Goal: Complete application form

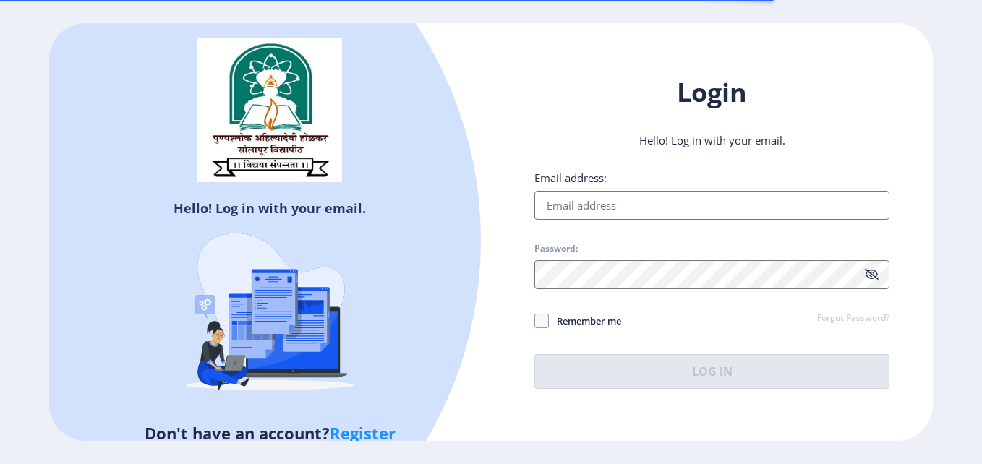
click at [615, 202] on input "Email address:" at bounding box center [712, 205] width 355 height 29
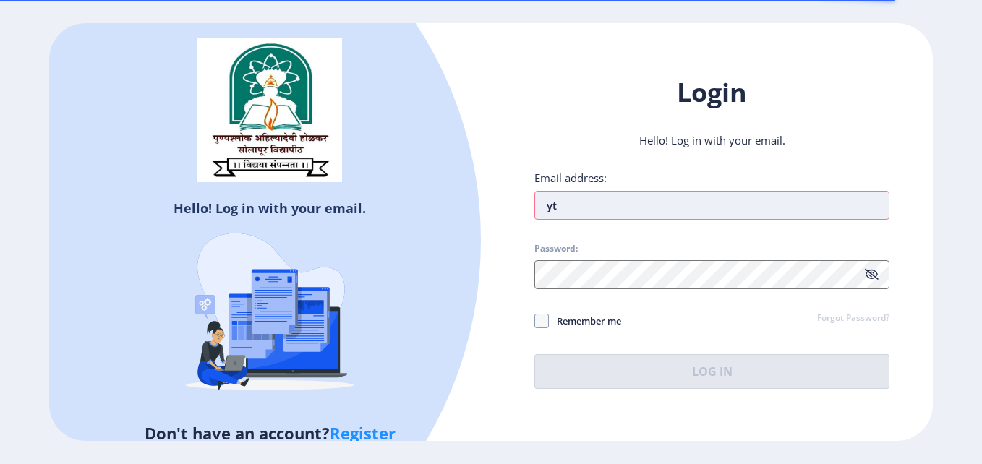
type input "y"
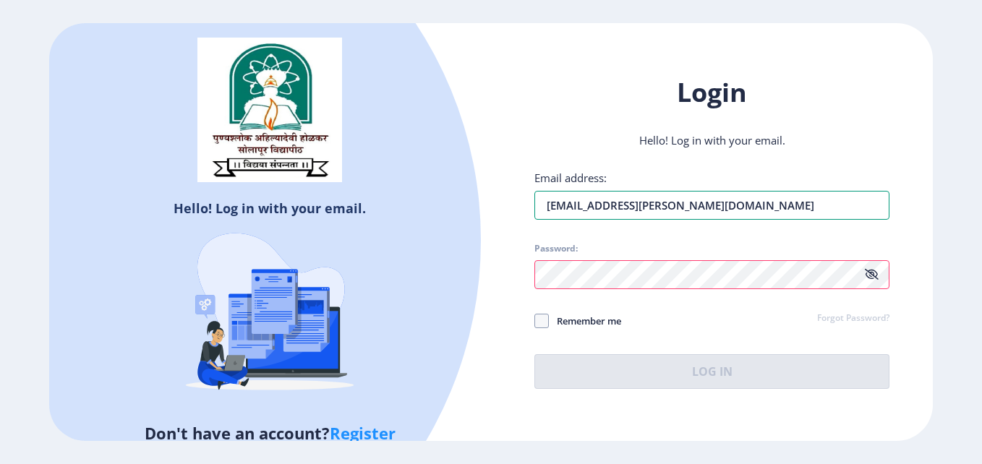
click at [746, 217] on div "Email address: [EMAIL_ADDRESS][PERSON_NAME][DOMAIN_NAME] Password: Remember me …" at bounding box center [712, 280] width 355 height 218
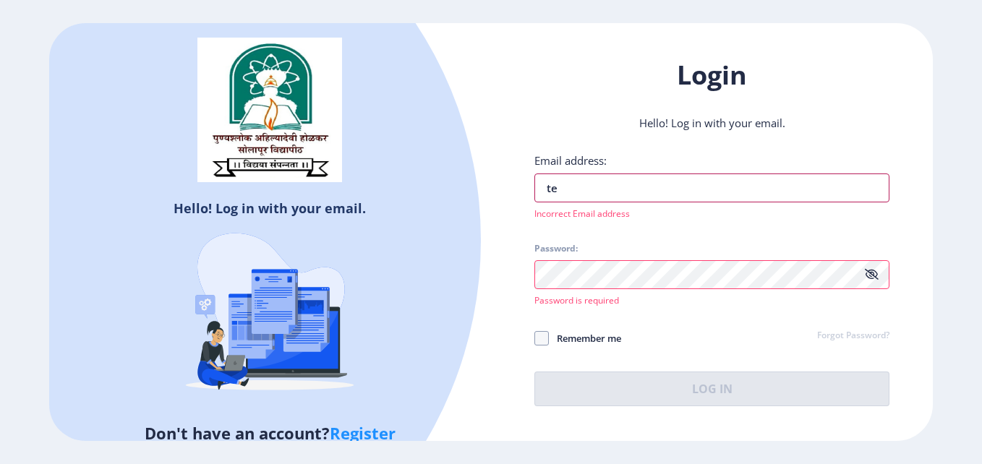
type input "t"
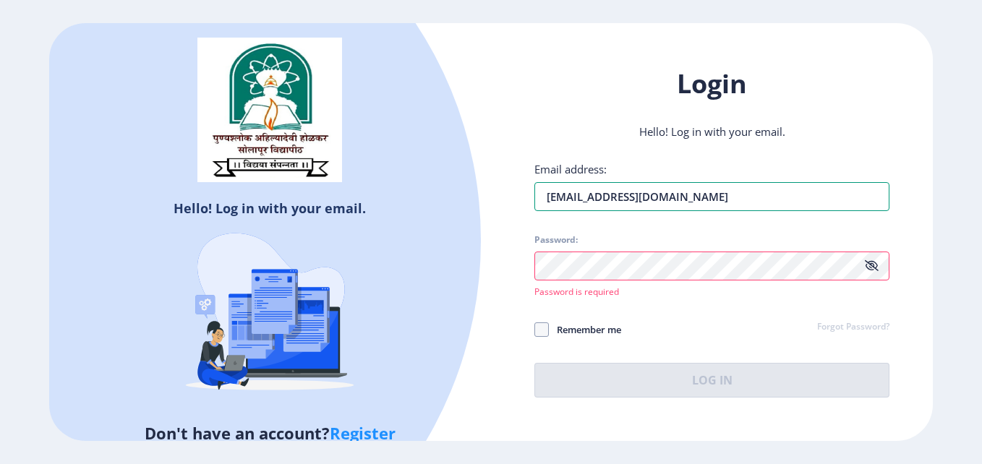
type input "[EMAIL_ADDRESS][DOMAIN_NAME]"
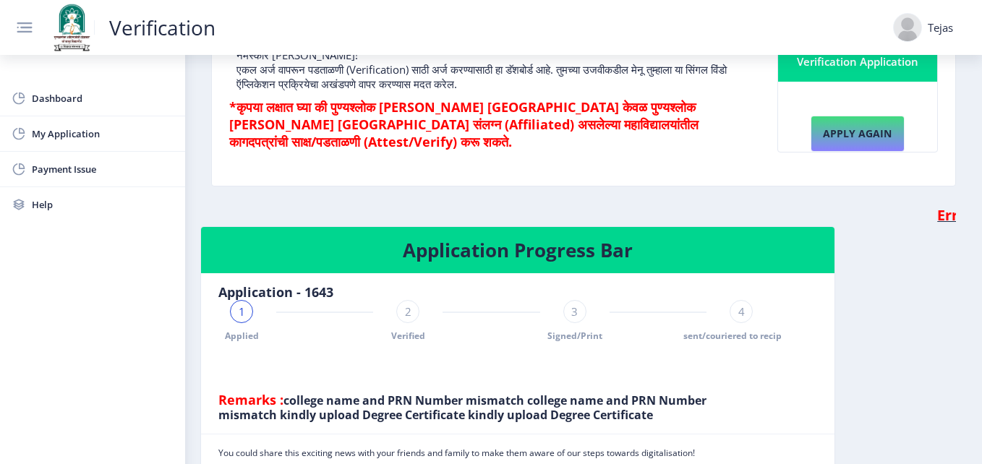
scroll to position [227, 0]
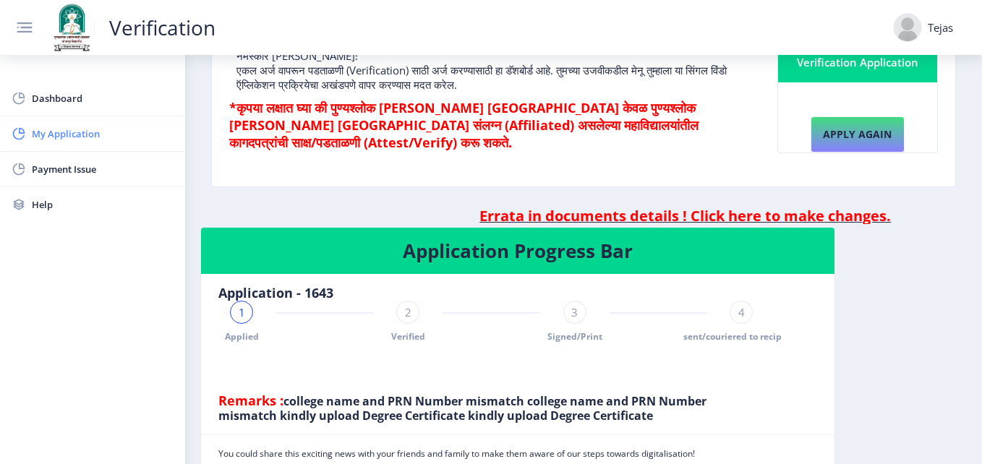
click at [67, 126] on span "My Application" at bounding box center [103, 133] width 142 height 17
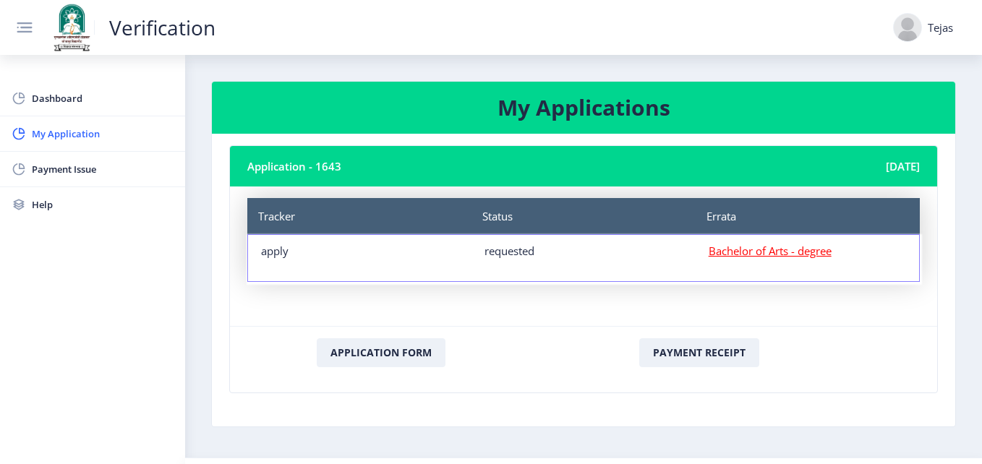
click at [734, 258] on div "Bachelor of Arts - degree" at bounding box center [807, 258] width 197 height 29
click at [731, 256] on u "Bachelor of Arts - degree" at bounding box center [770, 251] width 123 height 14
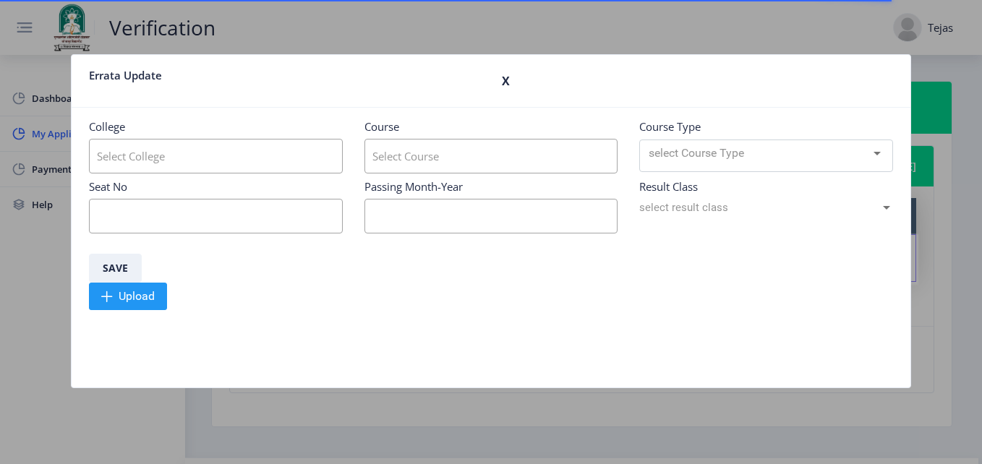
type input "Dayanand College of Arts & Science"
type input "Bachelor of Arts"
type input "914530"
type input "09/2022"
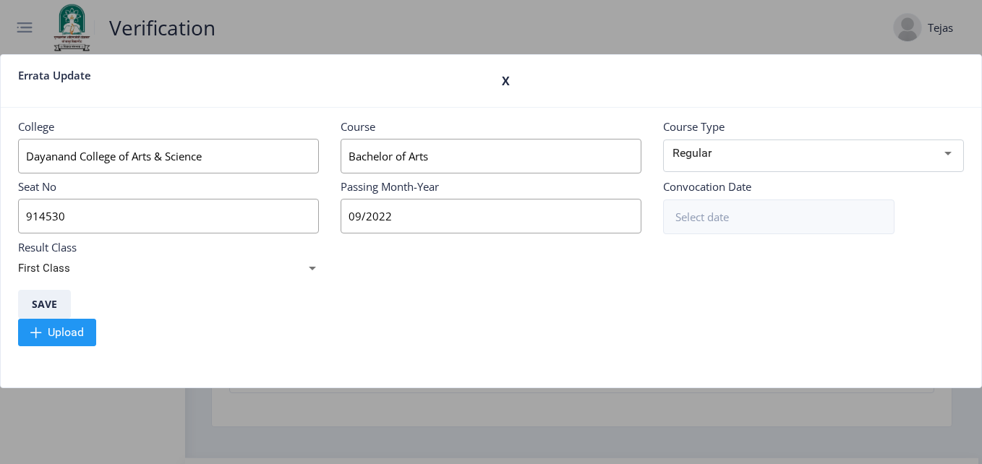
click at [502, 81] on h3 "X" at bounding box center [733, 81] width 462 height 29
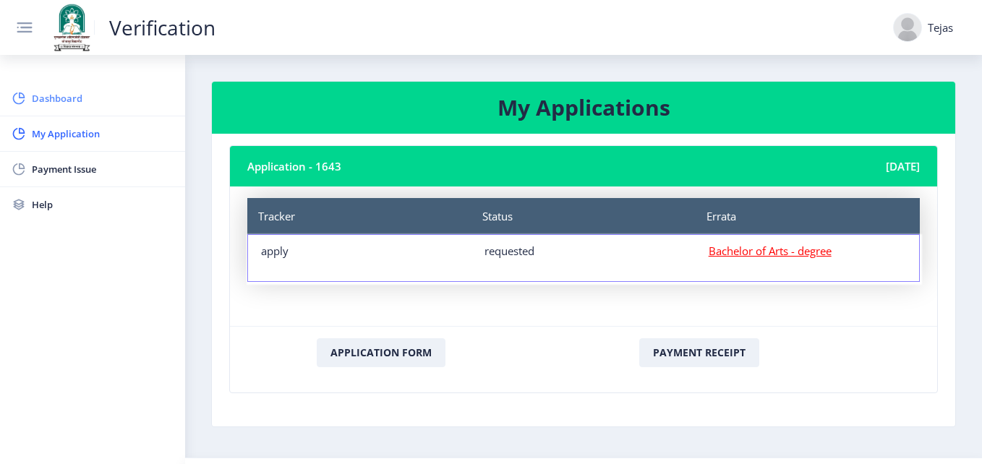
click at [34, 88] on link "Dashboard" at bounding box center [92, 98] width 185 height 35
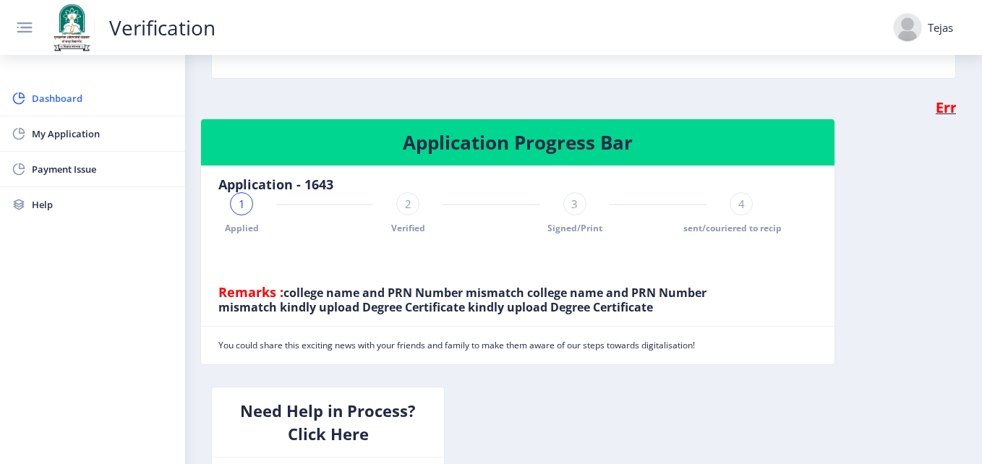
scroll to position [337, 0]
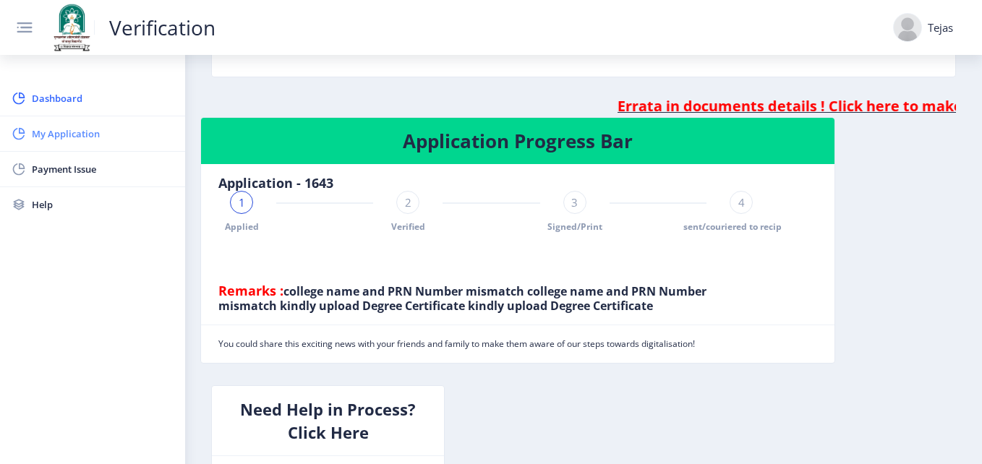
click at [79, 127] on span "My Application" at bounding box center [103, 133] width 142 height 17
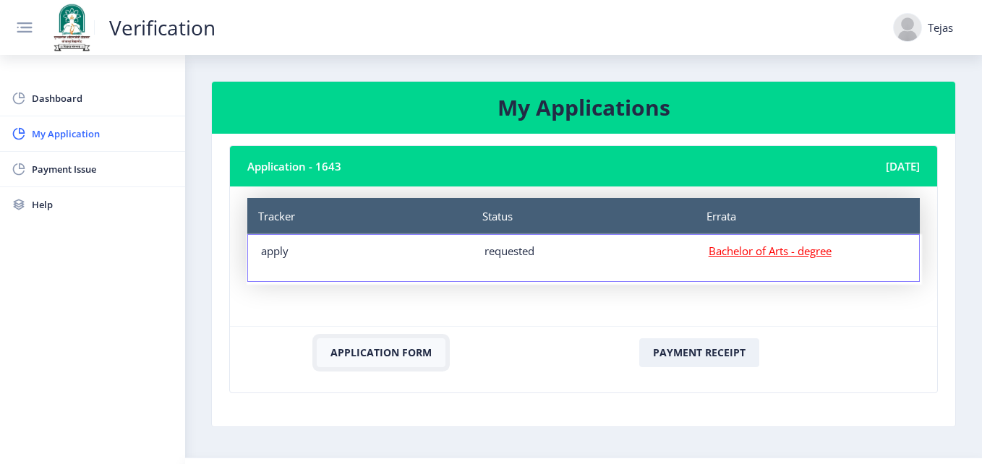
click at [359, 349] on button "Application Form" at bounding box center [381, 353] width 129 height 29
click at [373, 352] on button "Application Form" at bounding box center [381, 353] width 129 height 29
click at [572, 300] on nb-card-body "Tracker Status Errata Tracker apply Status requested Errata Bachelor of Arts - …" at bounding box center [583, 257] width 707 height 140
click at [307, 259] on div "Tracker apply" at bounding box center [360, 258] width 224 height 46
click at [359, 354] on button "Application Form" at bounding box center [381, 353] width 129 height 29
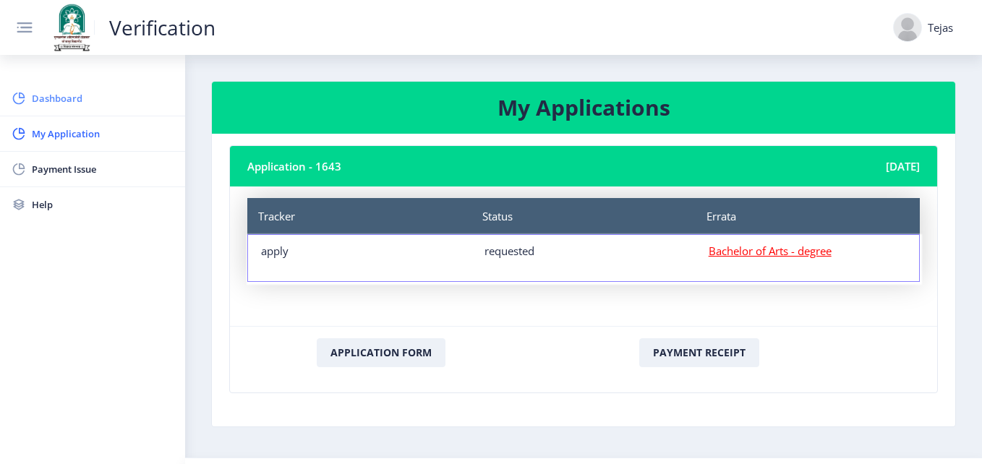
click at [66, 103] on span "Dashboard" at bounding box center [103, 98] width 142 height 17
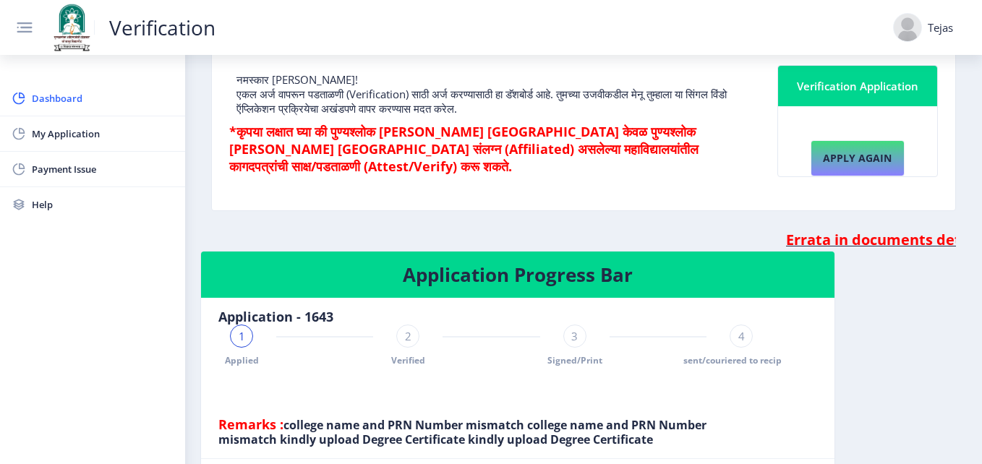
scroll to position [347, 0]
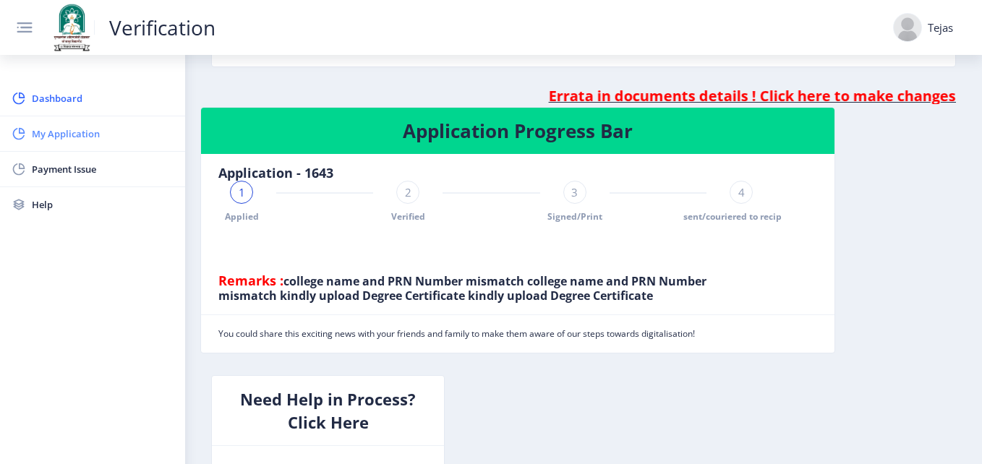
click at [35, 149] on link "My Application" at bounding box center [92, 133] width 185 height 35
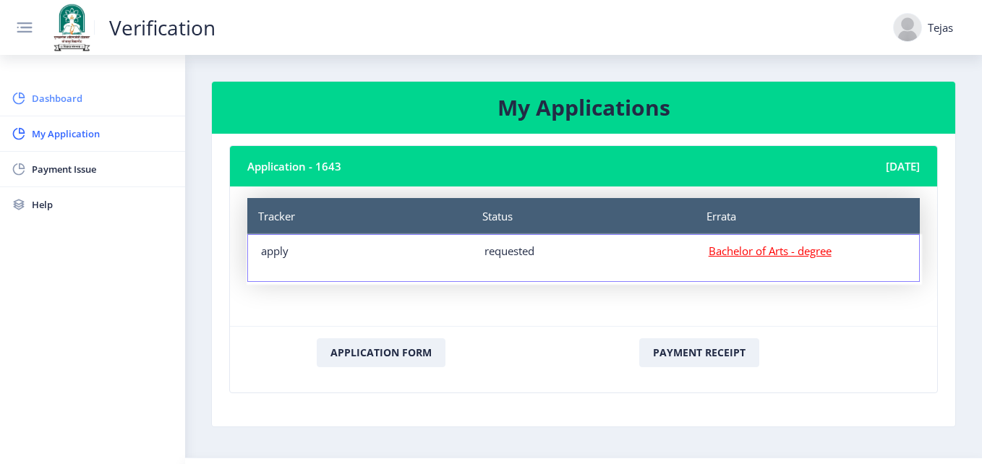
click at [72, 98] on span "Dashboard" at bounding box center [103, 98] width 142 height 17
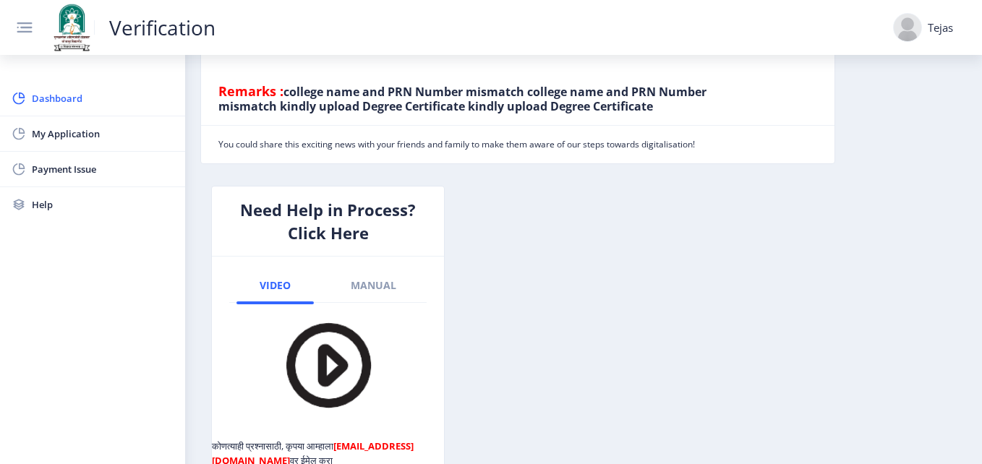
scroll to position [304, 0]
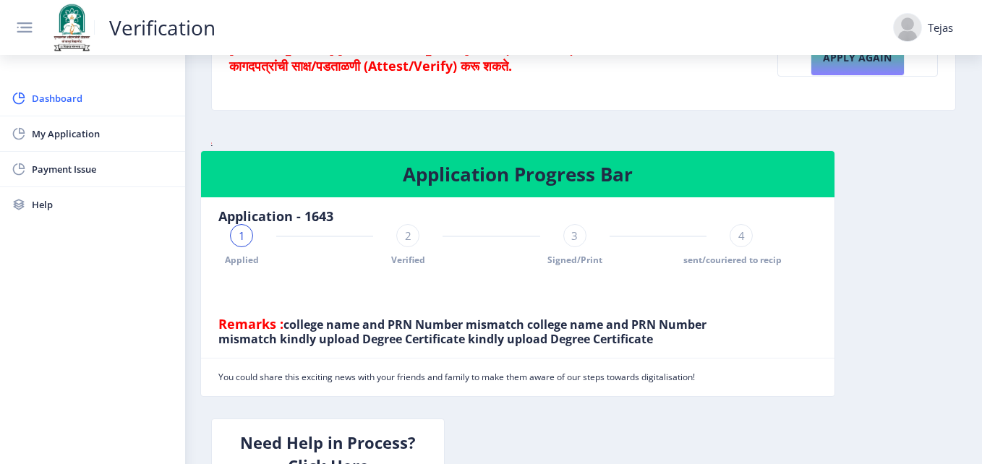
click at [903, 187] on div "Application Progress Bar Application - 1643 1 Applied 2 Verified 3 Signed/Print…" at bounding box center [584, 284] width 788 height 268
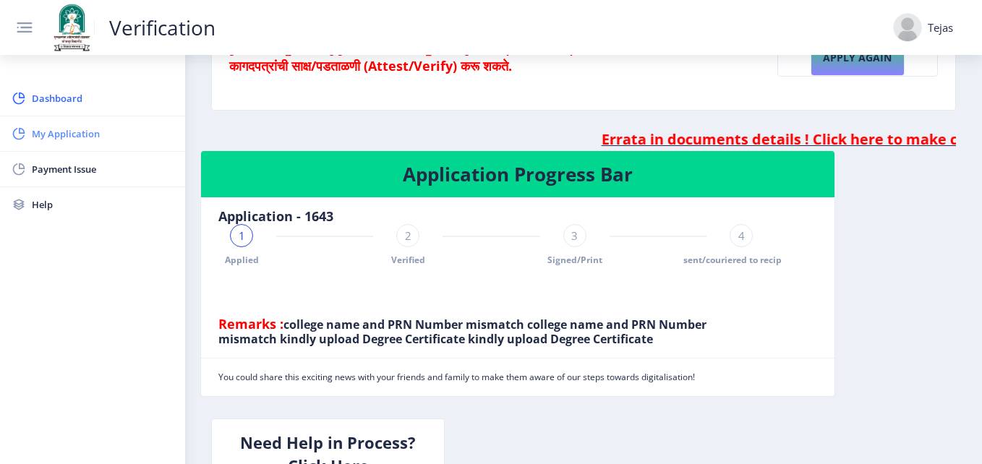
click at [43, 127] on span "My Application" at bounding box center [103, 133] width 142 height 17
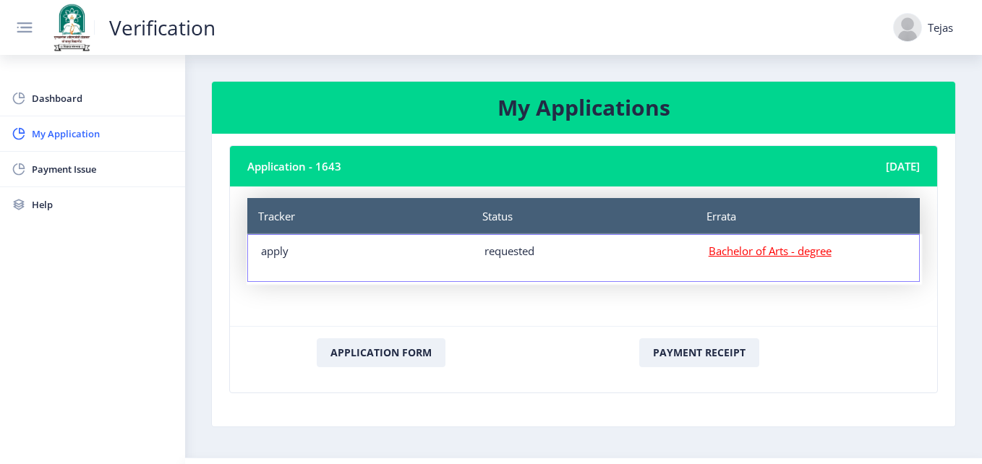
click at [731, 252] on u "Bachelor of Arts - degree" at bounding box center [770, 251] width 123 height 14
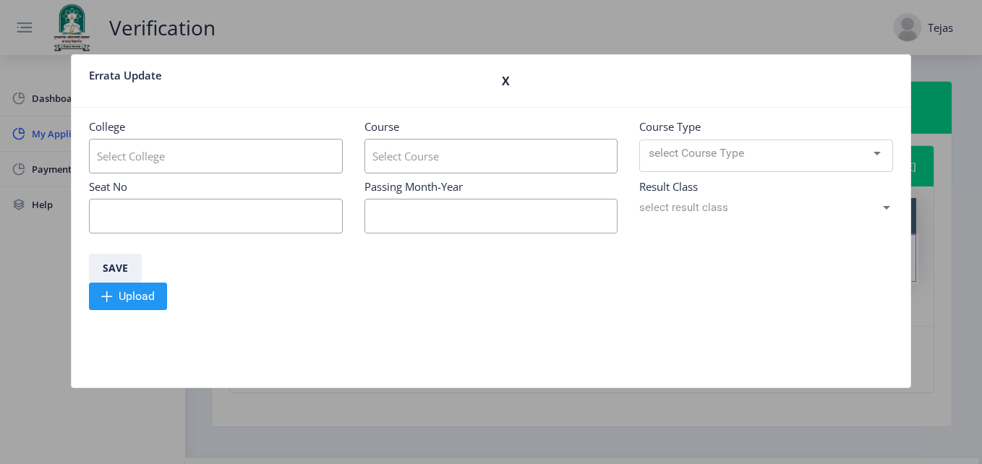
type input "Dayanand College of Arts & Science"
type input "Bachelor of Arts"
type input "914530"
type input "09/2022"
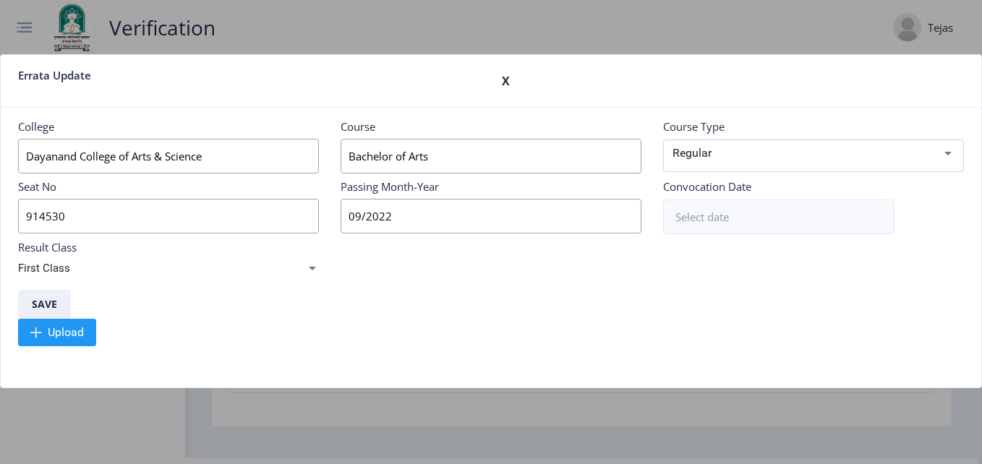
click at [501, 84] on div "X" at bounding box center [733, 81] width 484 height 29
click at [506, 80] on h3 "X" at bounding box center [733, 81] width 462 height 29
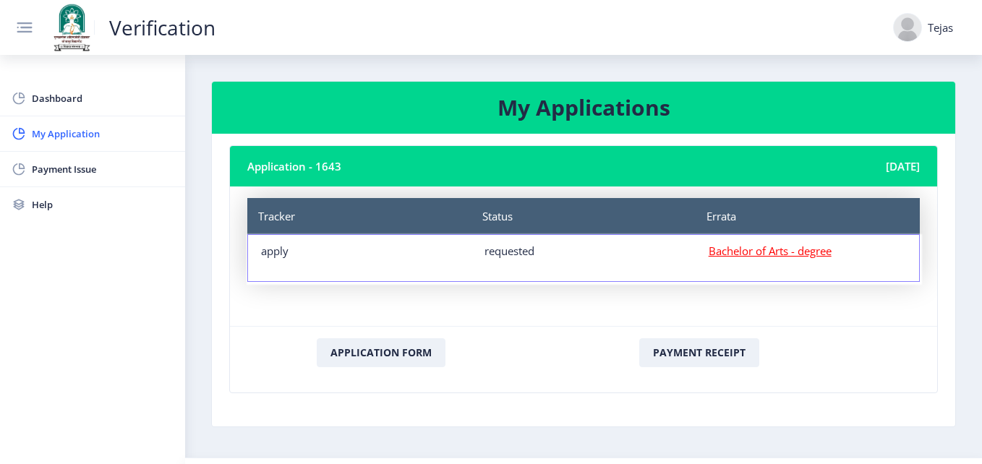
click at [801, 251] on u "Bachelor of Arts - degree" at bounding box center [770, 251] width 123 height 14
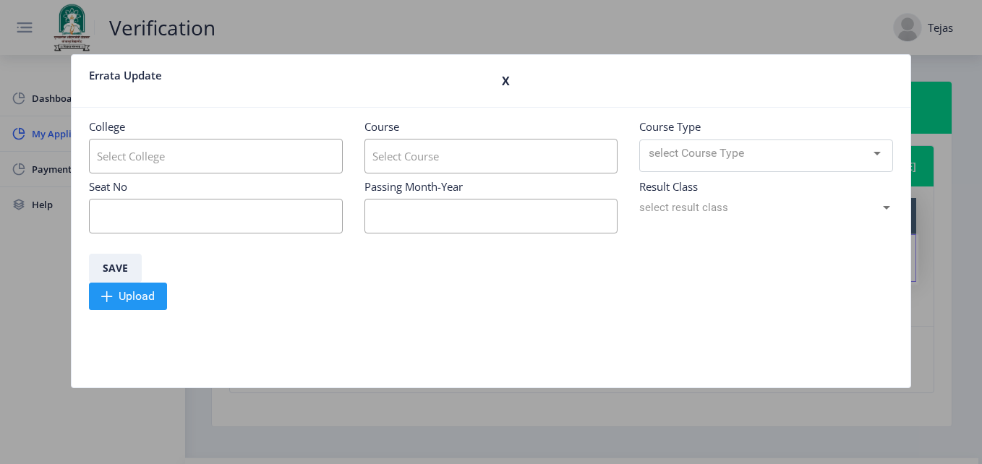
type input "Dayanand College of Arts & Science"
type input "Bachelor of Arts"
type input "914530"
type input "09/2022"
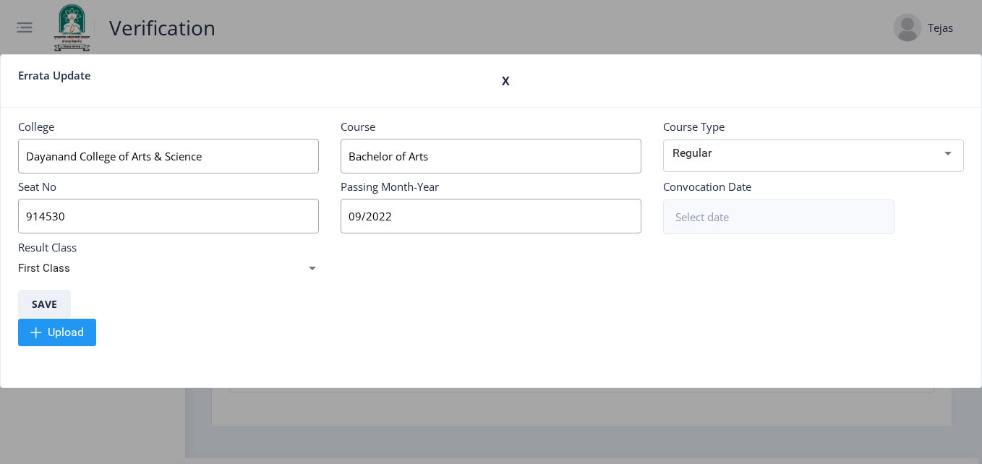
click at [260, 150] on input "Dayanand College of Arts & Science" at bounding box center [168, 156] width 301 height 35
click at [731, 208] on input at bounding box center [778, 217] width 231 height 35
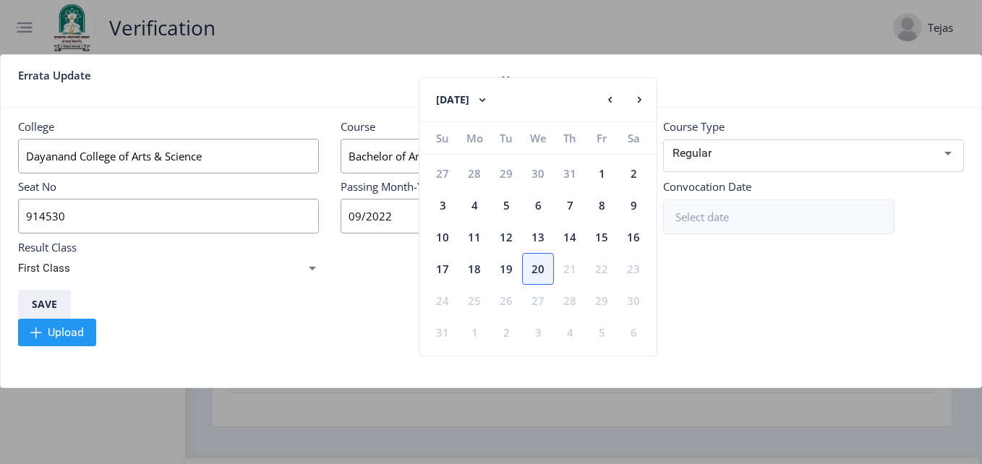
drag, startPoint x: 727, startPoint y: 291, endPoint x: 710, endPoint y: 490, distance: 200.4
click at [710, 464] on html "Verification Tejas Dashboard My Application Payment Issue Help My Applications …" at bounding box center [491, 232] width 982 height 464
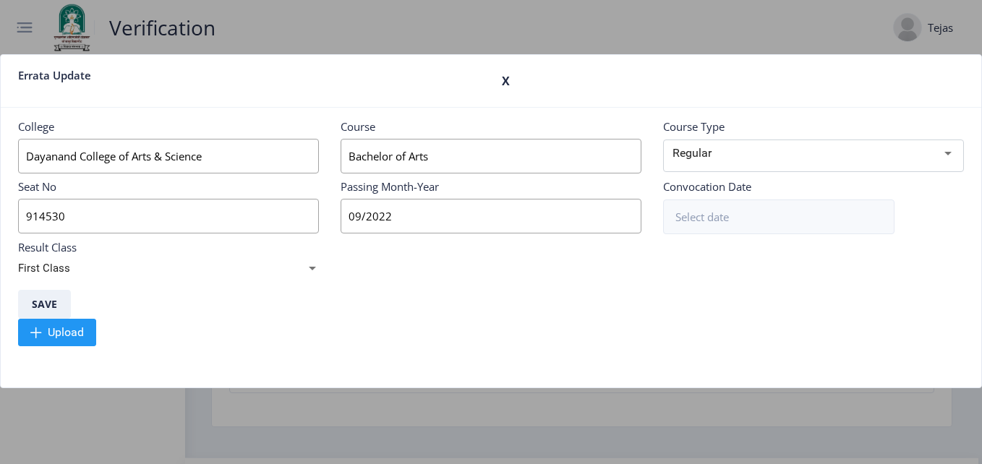
drag, startPoint x: 710, startPoint y: 490, endPoint x: 766, endPoint y: 315, distance: 184.6
click at [766, 315] on div "Save" at bounding box center [491, 304] width 946 height 29
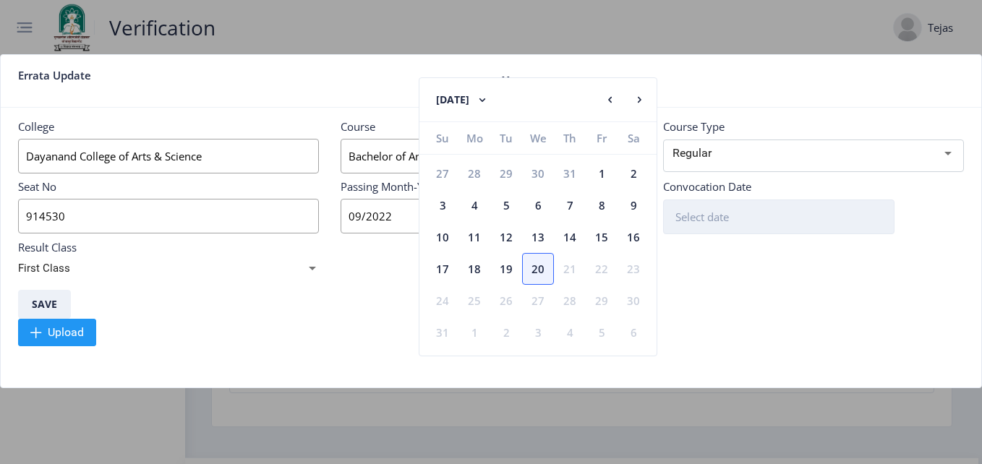
click at [710, 218] on input at bounding box center [778, 217] width 231 height 35
click at [503, 92] on button "[DATE]" at bounding box center [462, 99] width 81 height 29
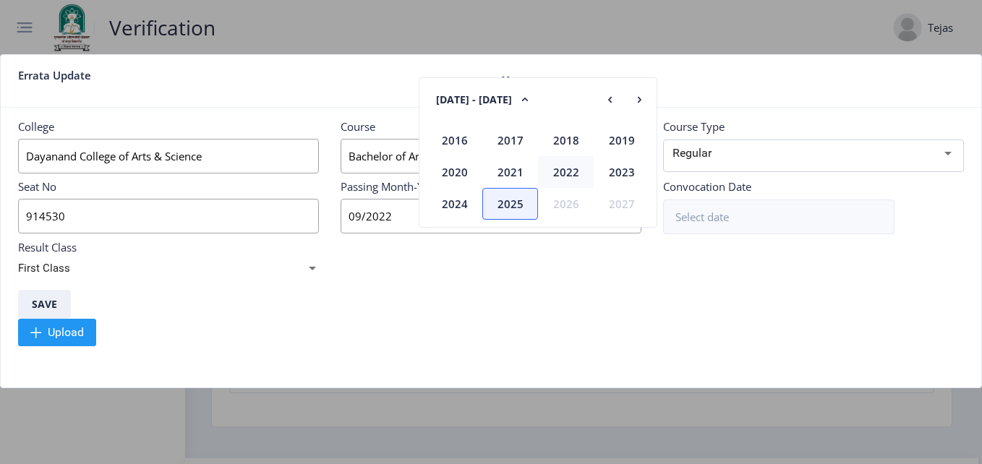
click at [548, 166] on div "2022" at bounding box center [566, 172] width 56 height 32
click at [463, 209] on div "Sep" at bounding box center [455, 204] width 56 height 32
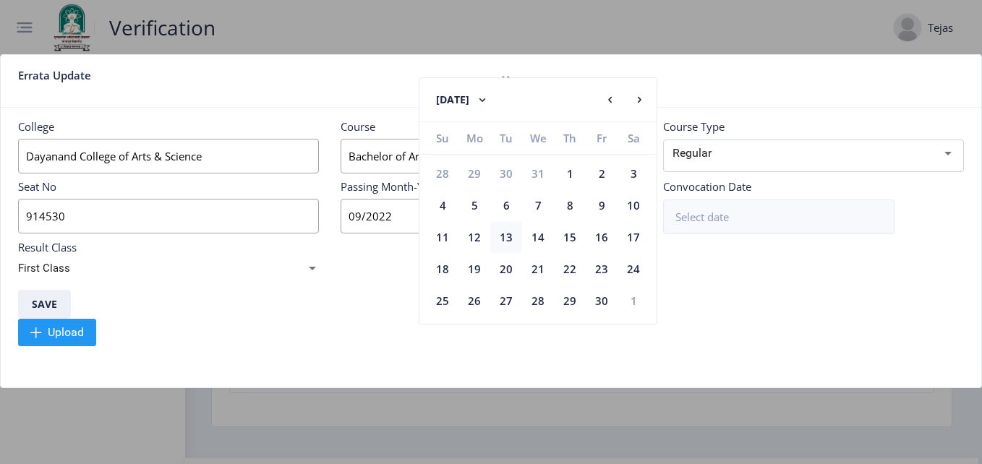
click at [506, 236] on div "13" at bounding box center [506, 237] width 32 height 32
type input "[DATE]"
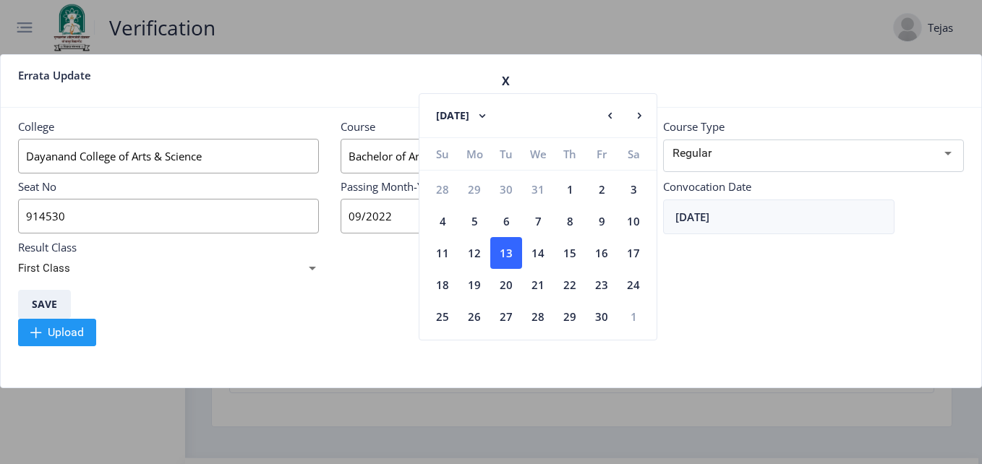
click at [306, 344] on div "Upload" at bounding box center [491, 332] width 946 height 27
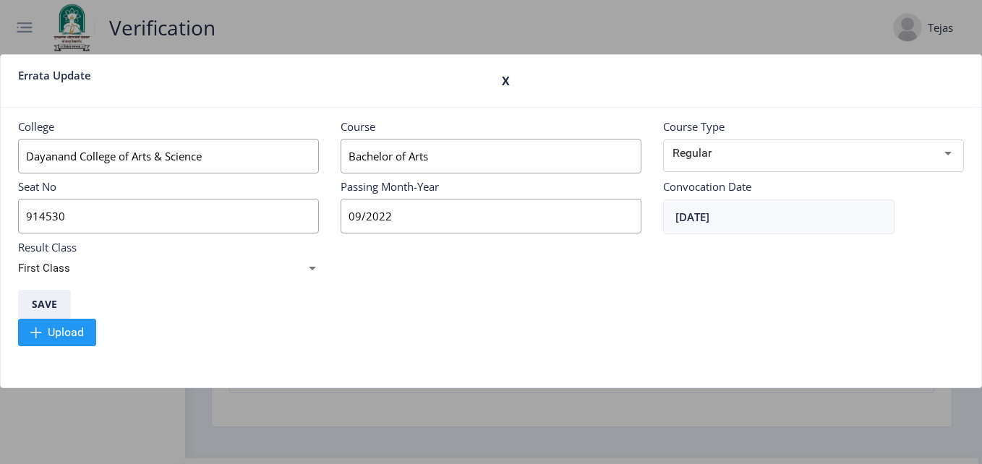
drag, startPoint x: 320, startPoint y: 261, endPoint x: 312, endPoint y: 263, distance: 7.6
click at [312, 263] on div "Result Class First Class" at bounding box center [168, 257] width 323 height 35
click at [312, 263] on div at bounding box center [312, 268] width 13 height 14
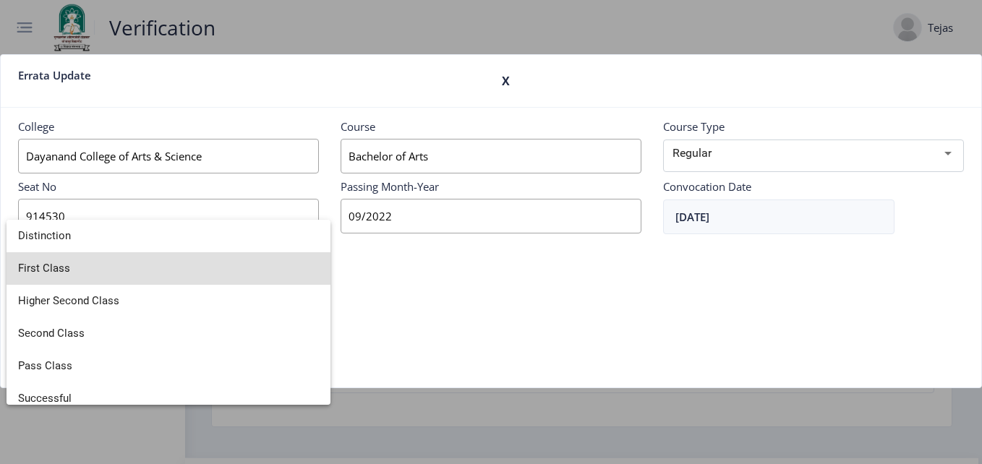
click at [417, 289] on div at bounding box center [491, 232] width 982 height 464
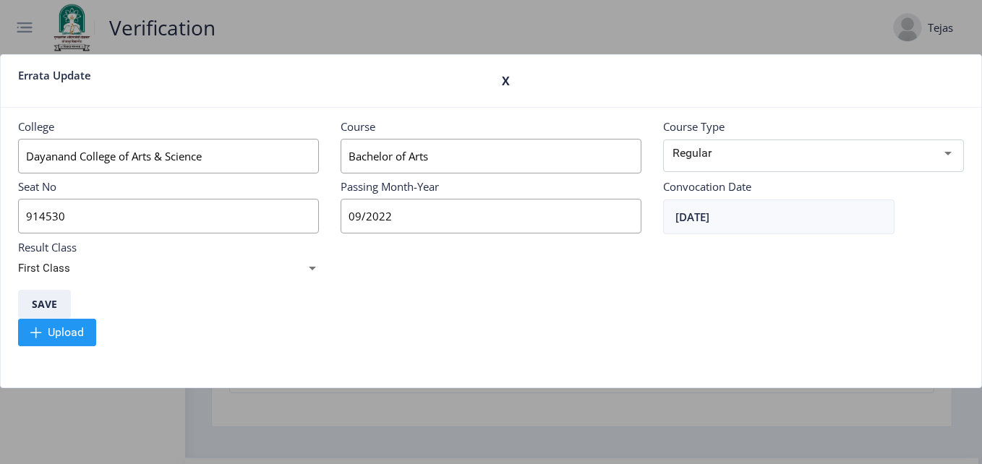
click at [290, 275] on div "First Class" at bounding box center [162, 268] width 288 height 14
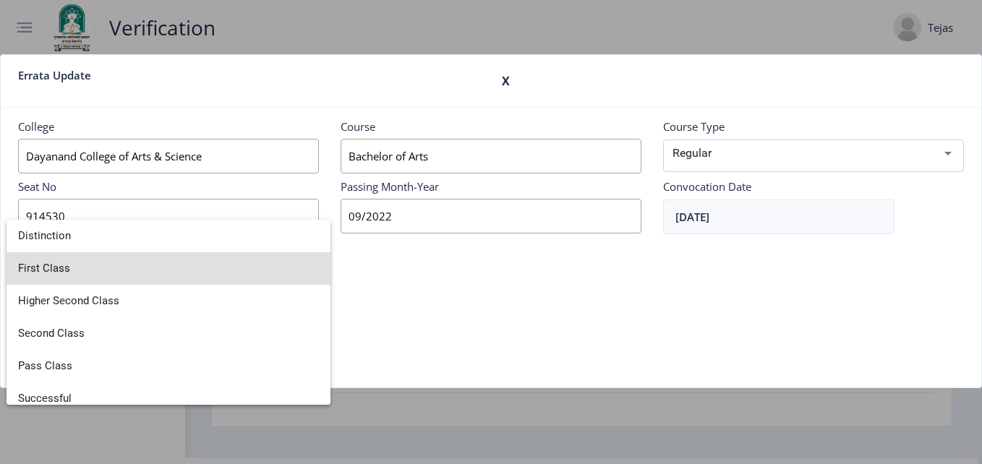
click at [451, 318] on div at bounding box center [491, 232] width 982 height 464
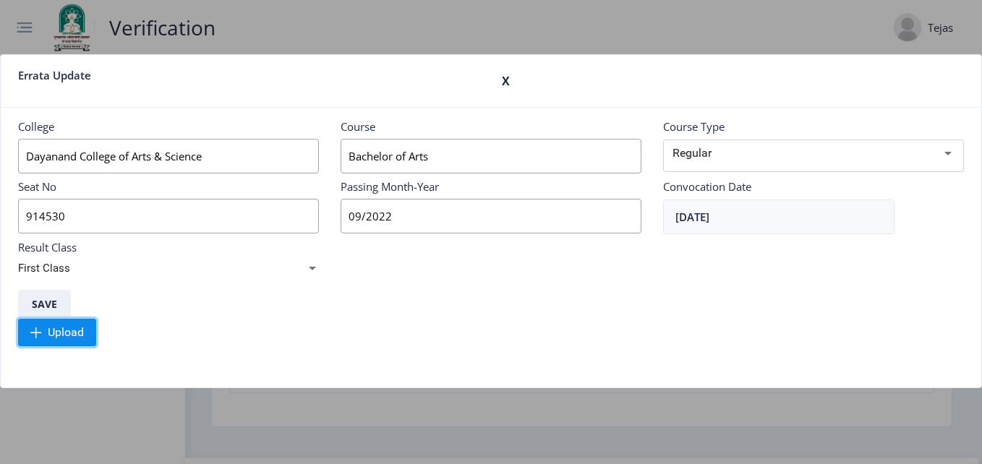
click at [72, 325] on span "Upload" at bounding box center [66, 332] width 36 height 14
click at [77, 325] on span "Upload" at bounding box center [66, 332] width 36 height 14
click at [29, 160] on input "Dayanand College of Arts & Science" at bounding box center [168, 156] width 301 height 35
click at [508, 90] on h3 "X" at bounding box center [733, 81] width 462 height 29
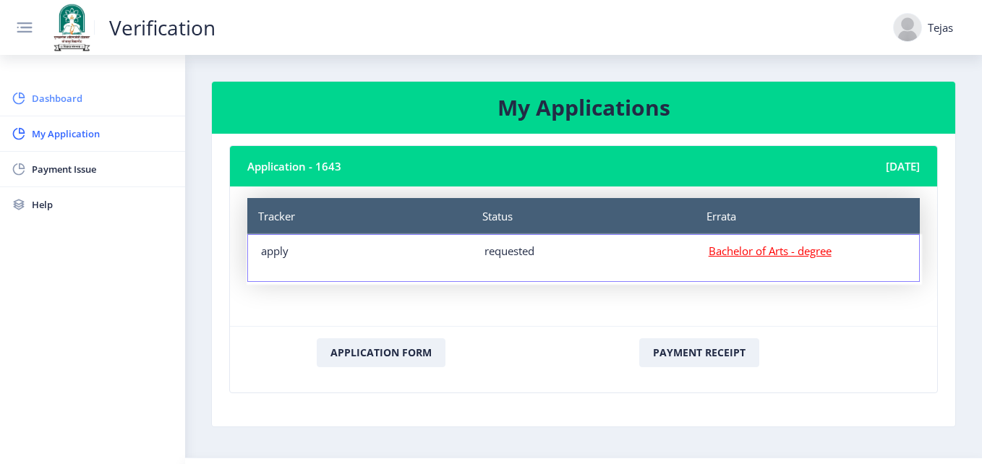
click at [79, 115] on link "Dashboard" at bounding box center [92, 98] width 185 height 35
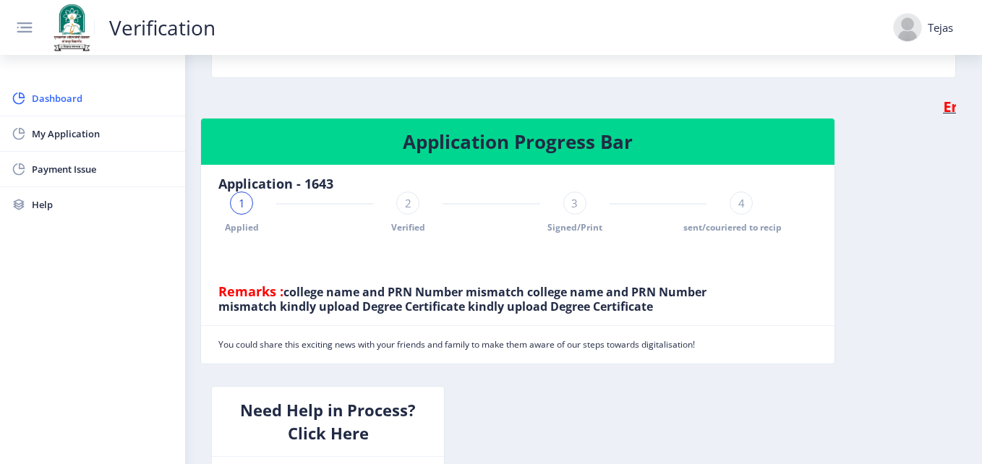
scroll to position [339, 0]
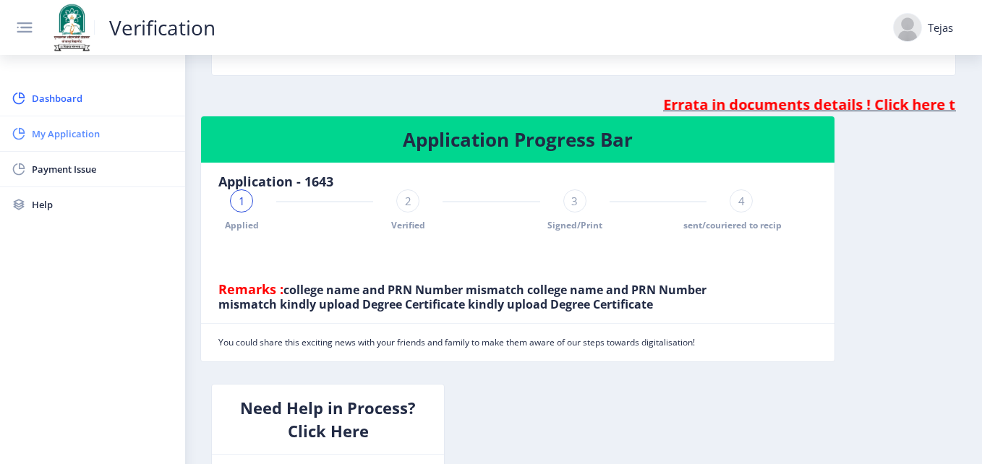
click at [50, 129] on span "My Application" at bounding box center [103, 133] width 142 height 17
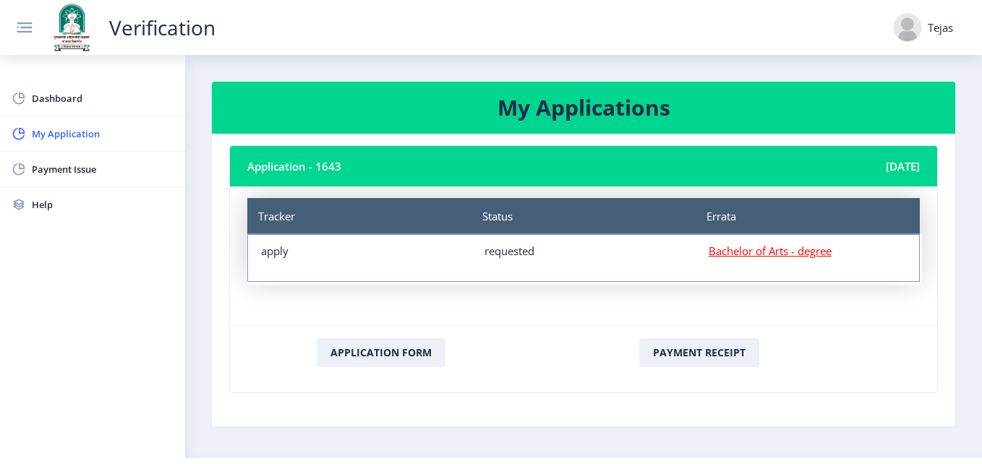
click at [737, 253] on u "Bachelor of Arts - degree" at bounding box center [770, 251] width 123 height 14
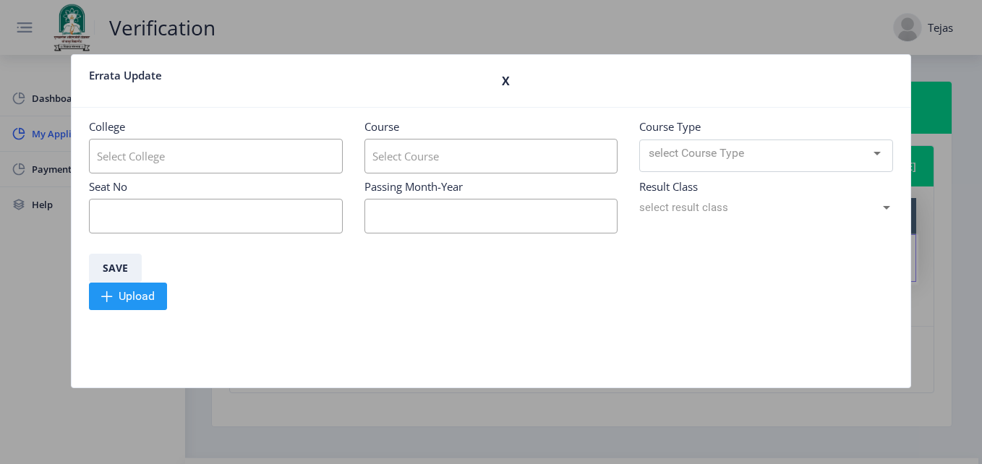
type input "Dayanand College of Arts & Science"
type input "Bachelor of Arts"
type input "914530"
type input "09/2022"
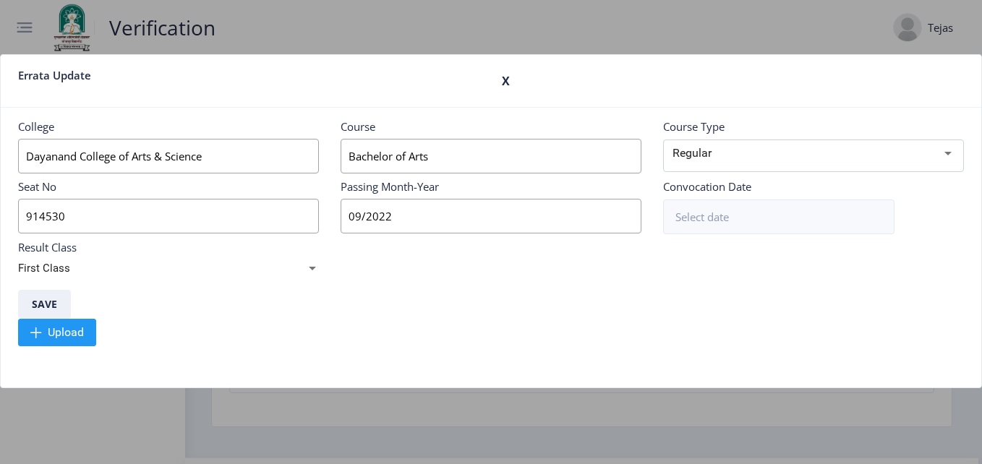
click at [269, 160] on input "Dayanand College of Arts & Science" at bounding box center [168, 156] width 301 height 35
type input "D"
type input "D.B.F. [GEOGRAPHIC_DATA] and Science"
click at [799, 217] on input at bounding box center [778, 217] width 231 height 35
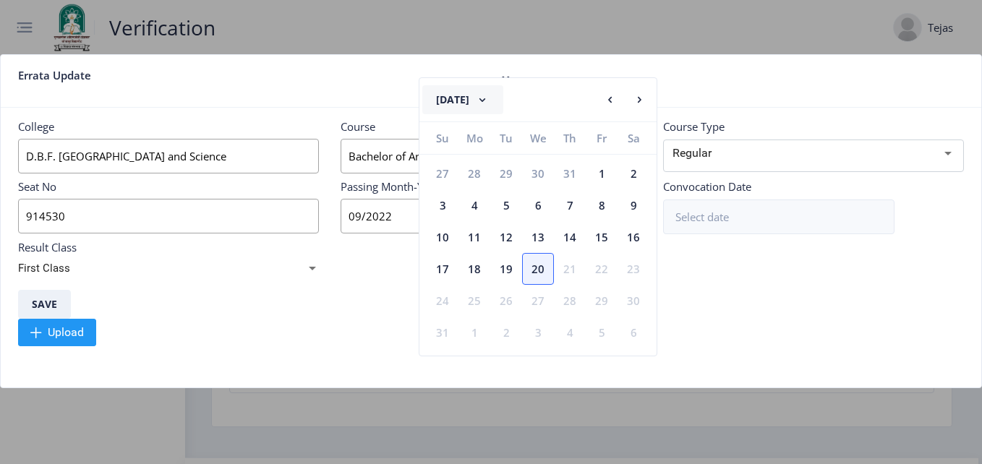
click at [503, 87] on button "[DATE]" at bounding box center [462, 99] width 81 height 29
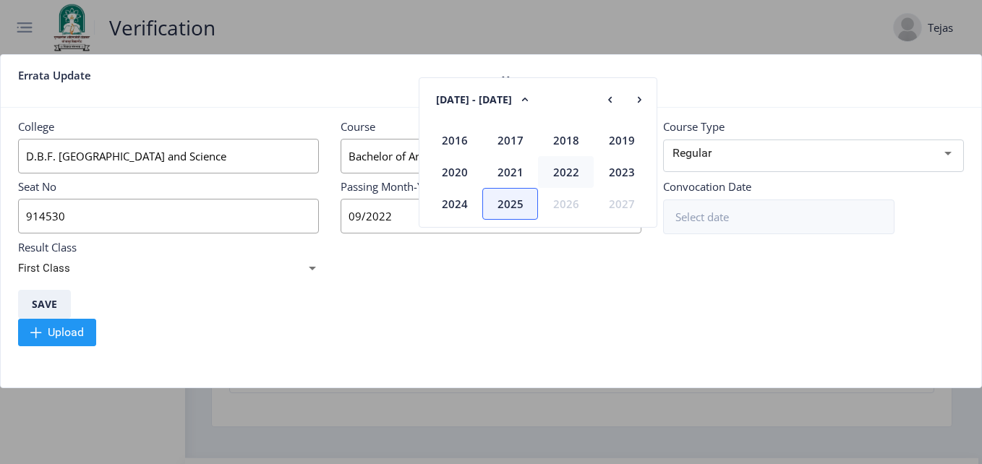
click at [561, 171] on div "2022" at bounding box center [566, 172] width 56 height 32
click at [456, 216] on div "Sep" at bounding box center [455, 204] width 56 height 32
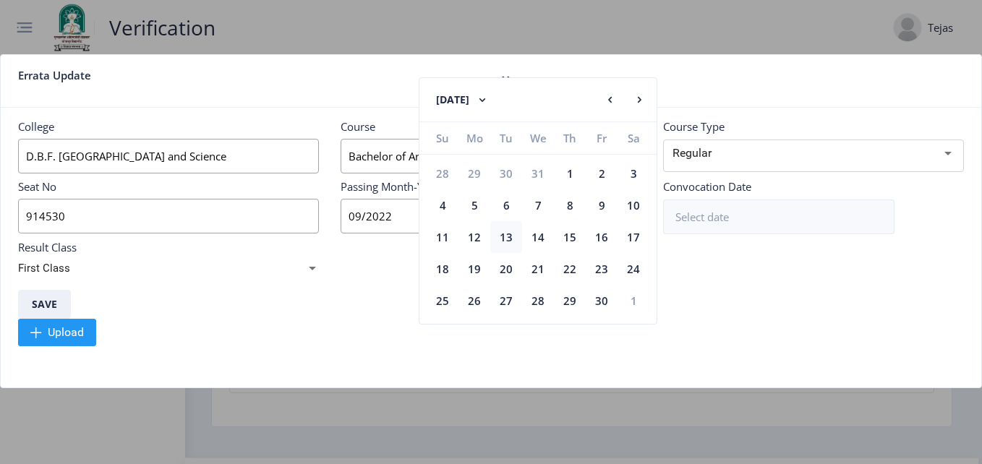
click at [509, 237] on div "13" at bounding box center [506, 237] width 32 height 32
type input "[DATE]"
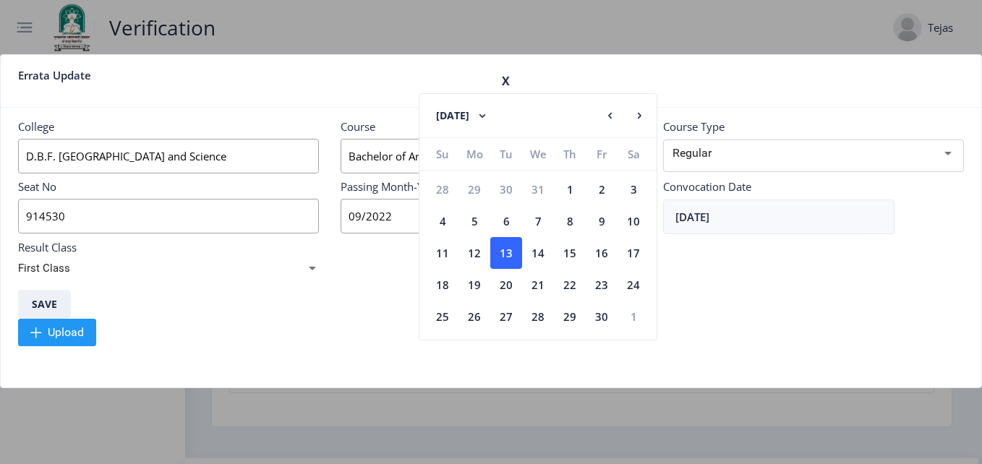
click at [770, 334] on div "Upload" at bounding box center [491, 332] width 946 height 27
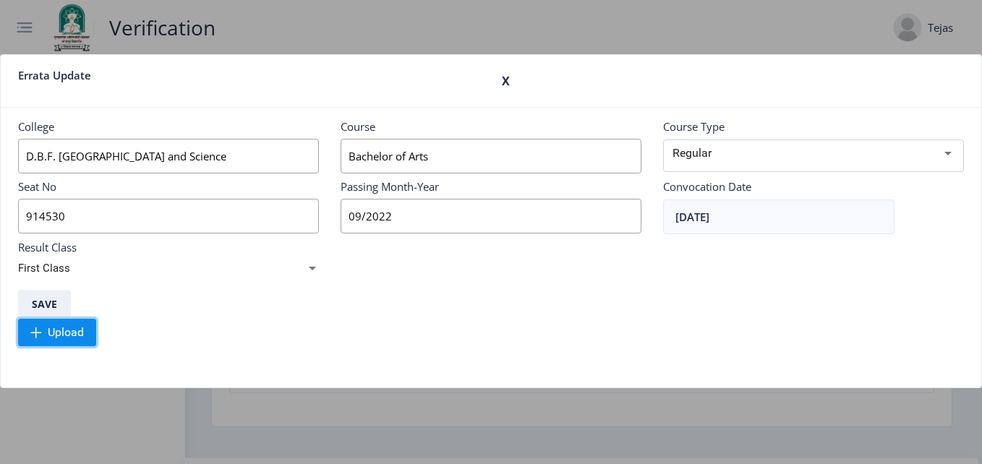
click at [81, 322] on span "Upload" at bounding box center [57, 332] width 78 height 27
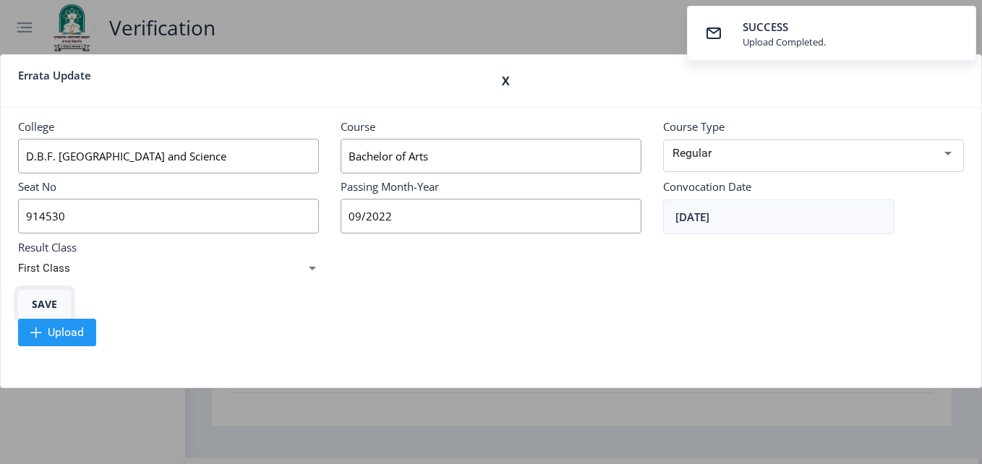
click at [54, 299] on button "Save" at bounding box center [44, 304] width 53 height 29
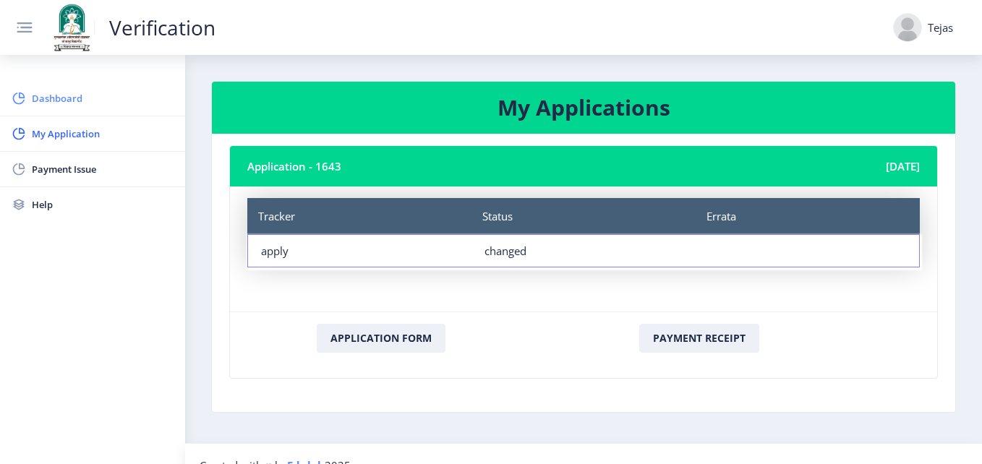
click at [29, 96] on link "Dashboard" at bounding box center [92, 98] width 185 height 35
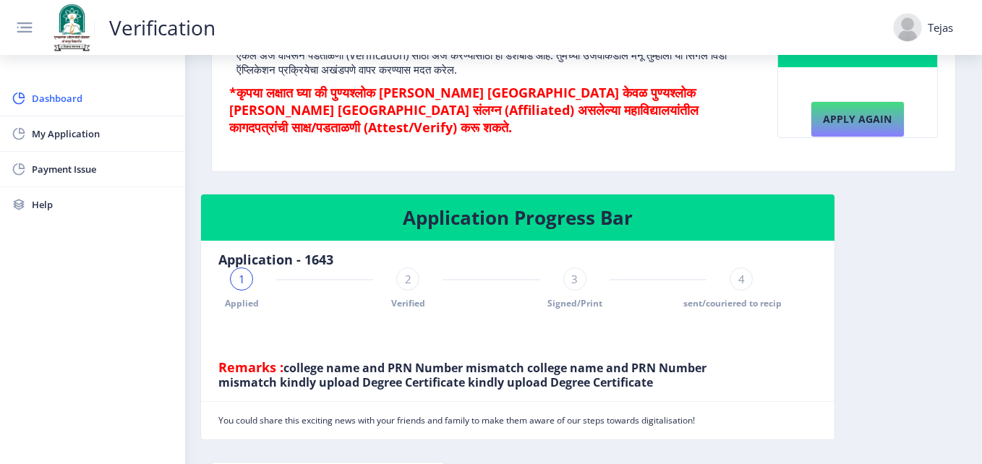
scroll to position [85, 0]
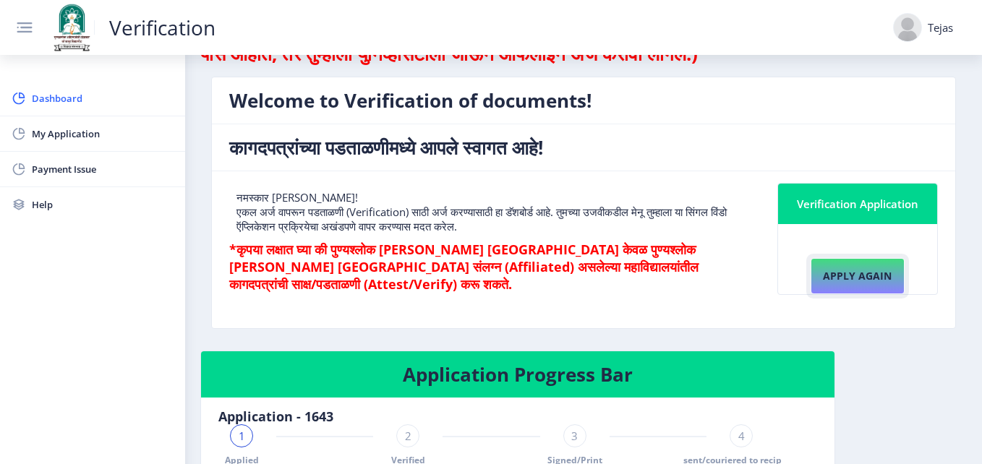
click at [874, 268] on button "Apply again" at bounding box center [858, 276] width 94 height 36
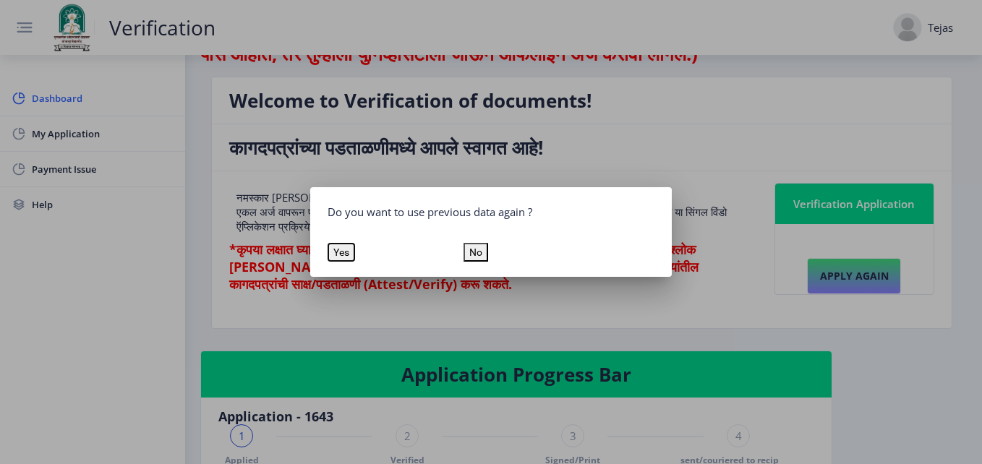
click at [342, 247] on button "Yes" at bounding box center [341, 252] width 27 height 19
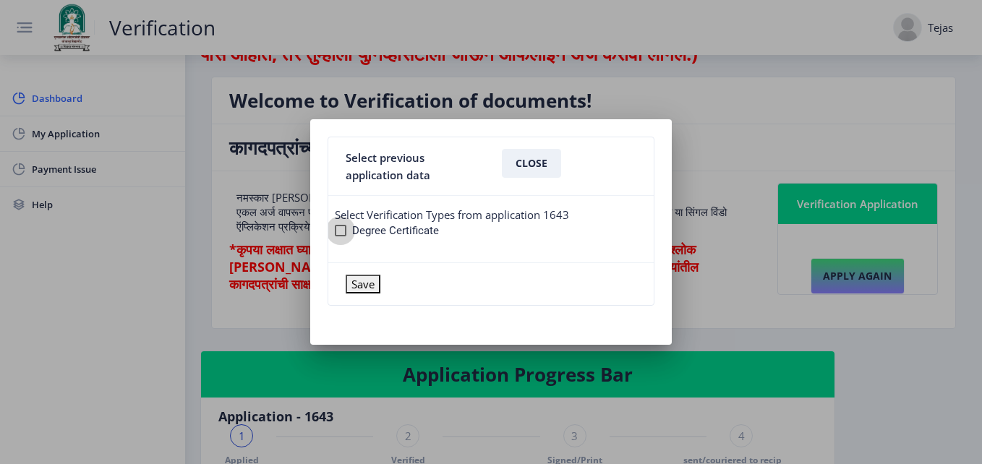
click at [340, 232] on div at bounding box center [341, 231] width 12 height 12
click at [340, 237] on input "Degree Certificate" at bounding box center [340, 237] width 1 height 1
checkbox input "true"
click at [349, 281] on button "Save" at bounding box center [363, 284] width 35 height 19
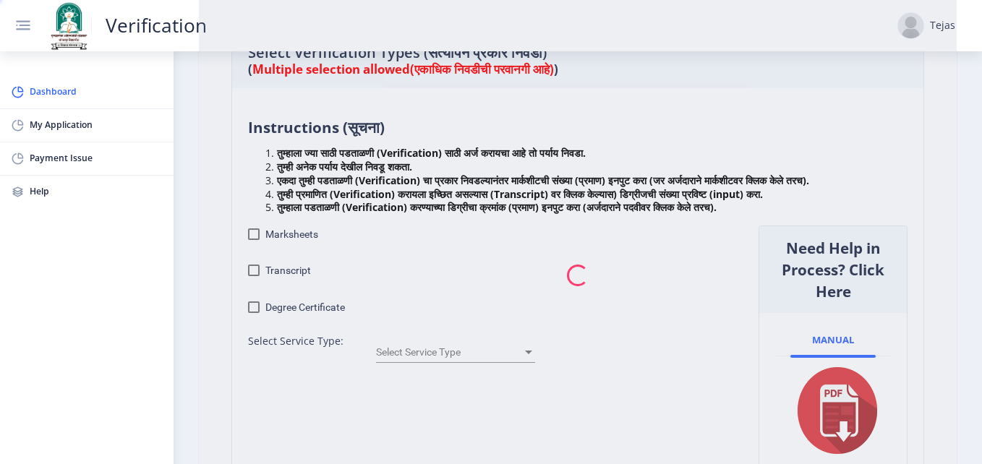
checkbox input "true"
type input "1"
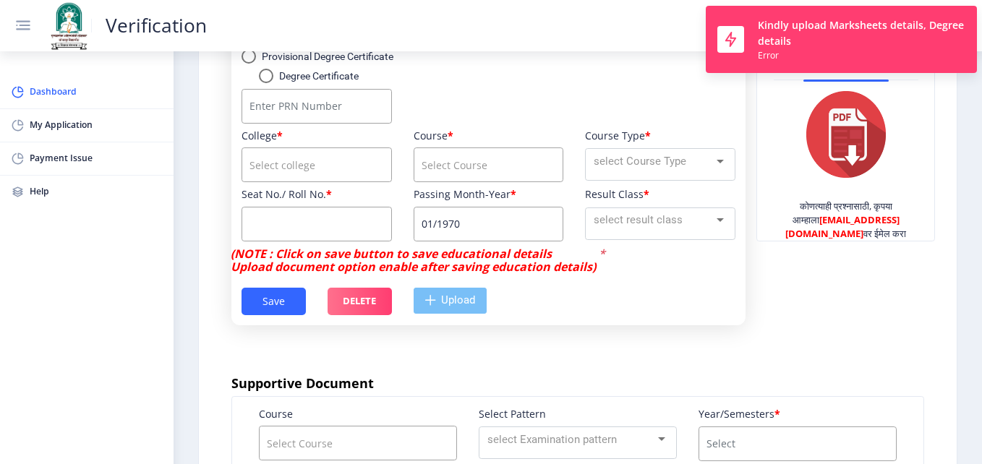
scroll to position [528, 0]
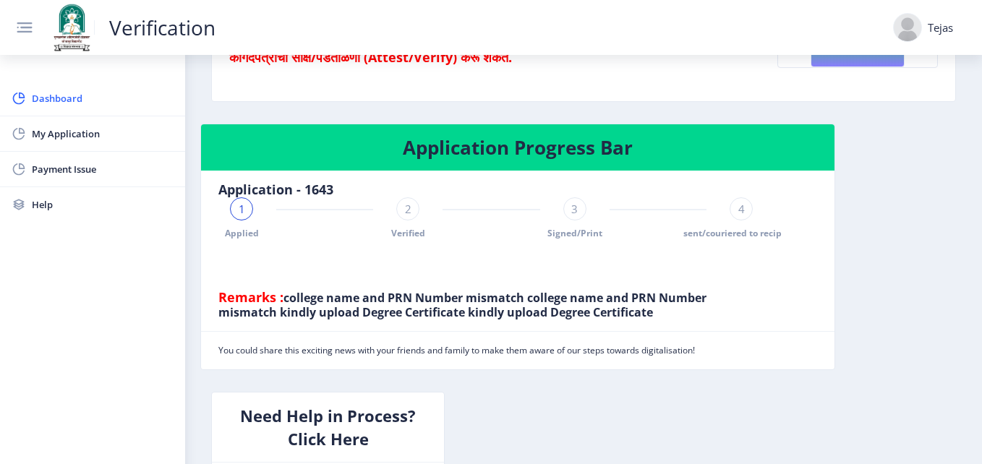
scroll to position [313, 0]
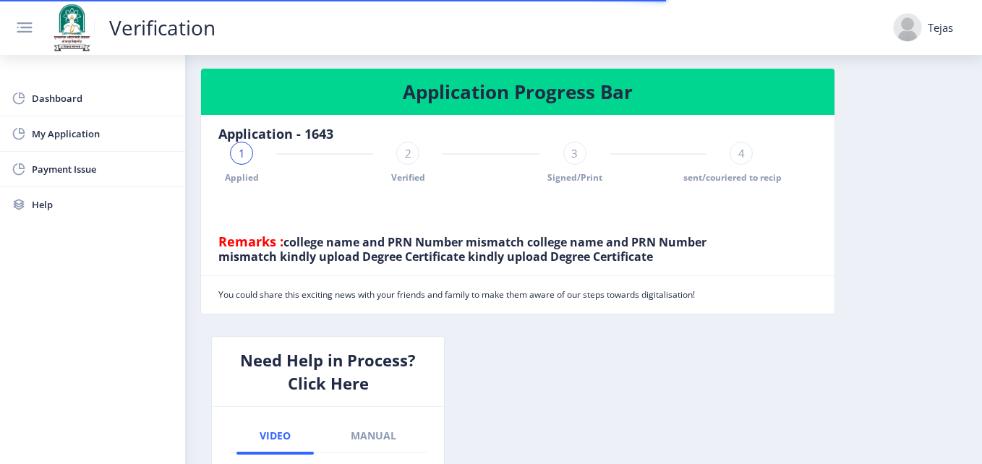
scroll to position [369, 0]
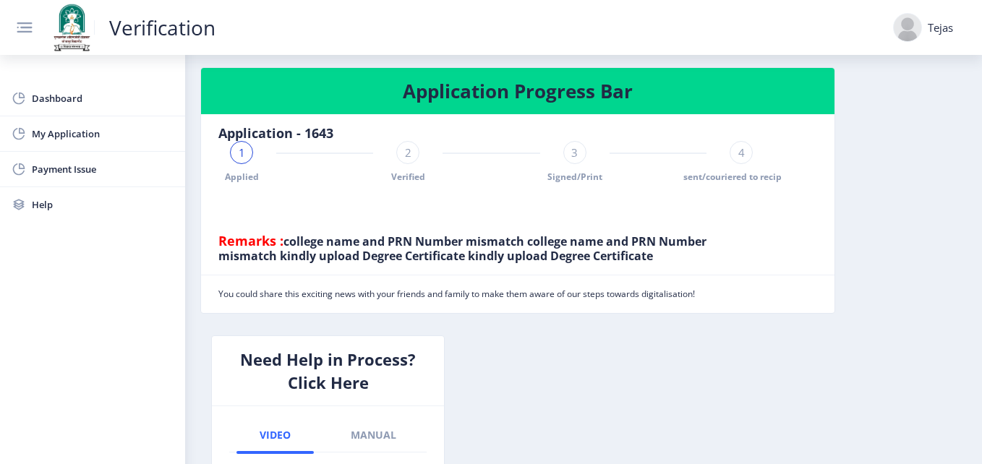
click at [418, 148] on div "2" at bounding box center [407, 152] width 23 height 23
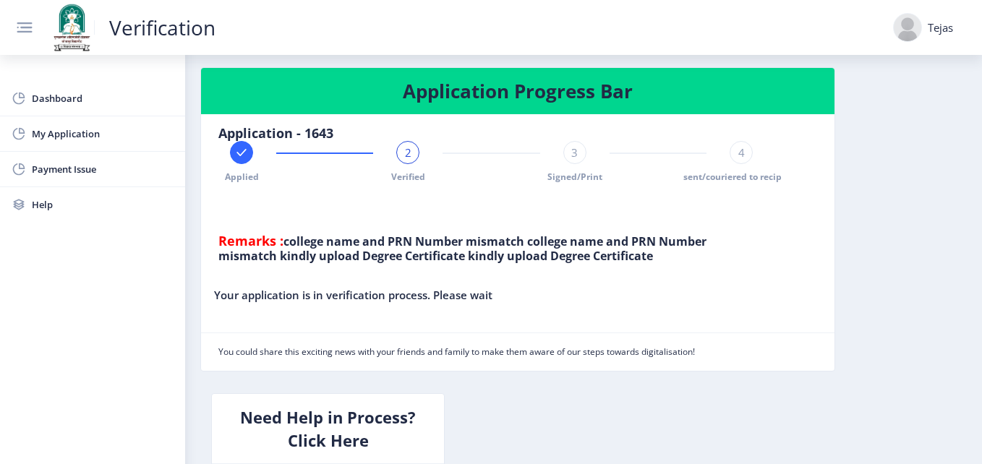
click at [566, 162] on div "3" at bounding box center [574, 152] width 23 height 23
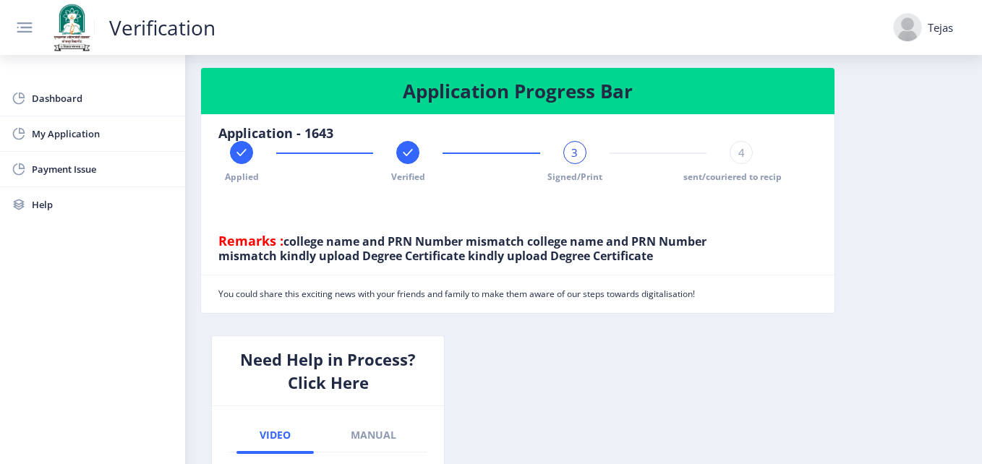
click at [913, 26] on div at bounding box center [907, 27] width 29 height 29
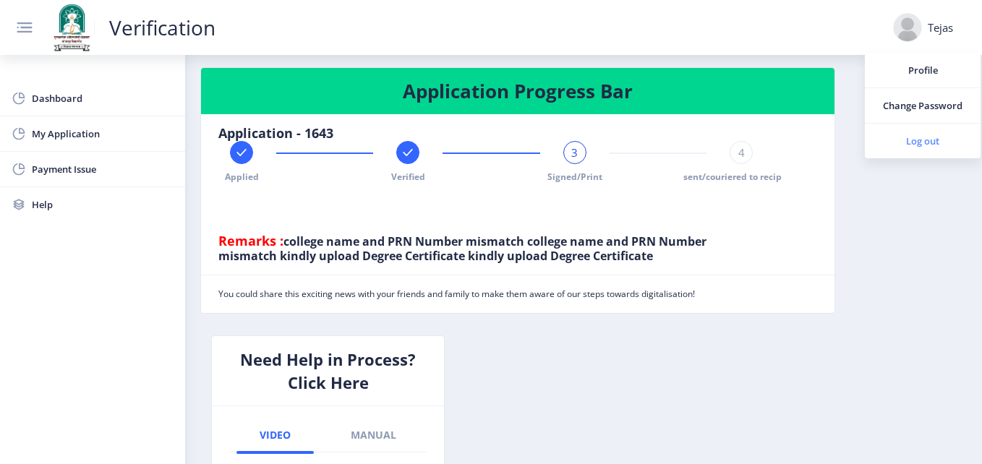
click at [929, 138] on span "Log out" at bounding box center [923, 140] width 93 height 17
